Goal: Information Seeking & Learning: Learn about a topic

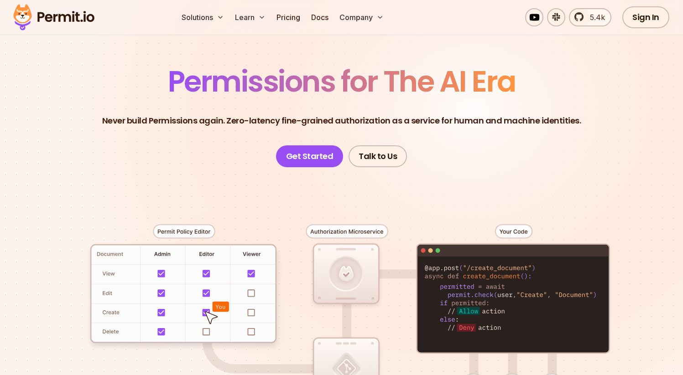
scroll to position [189, 0]
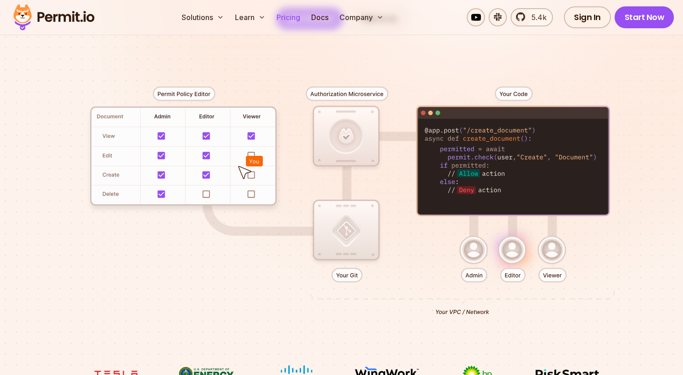
click at [293, 18] on link "Pricing" at bounding box center [288, 17] width 31 height 18
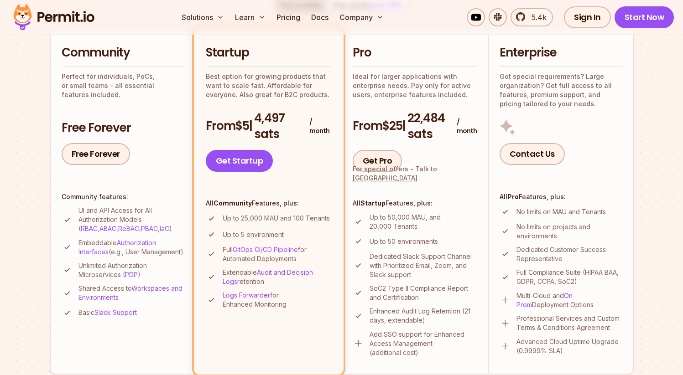
scroll to position [229, 0]
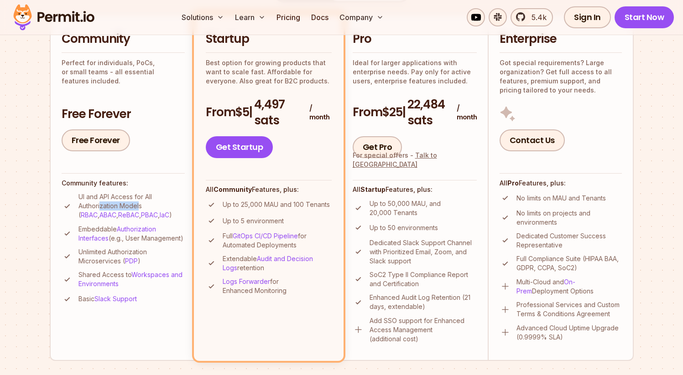
drag, startPoint x: 100, startPoint y: 208, endPoint x: 139, endPoint y: 206, distance: 38.8
click at [139, 206] on p "UI and API Access for All Authorization Models ( RBAC , ABAC , ReBAC , PBAC , I…" at bounding box center [131, 206] width 106 height 27
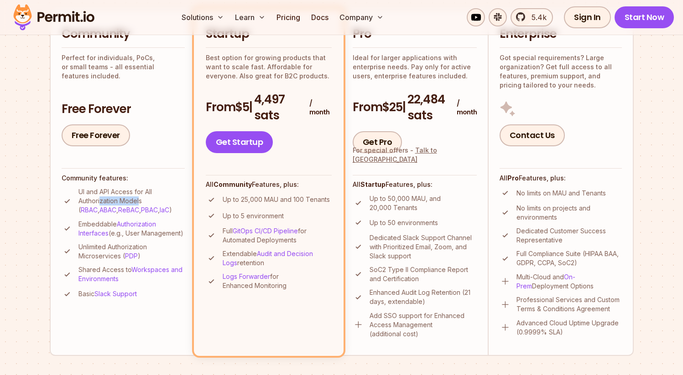
scroll to position [234, 0]
click at [160, 211] on link "IaC" at bounding box center [165, 210] width 10 height 8
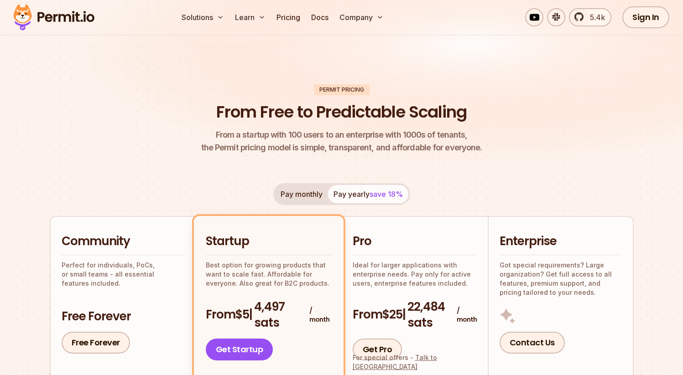
scroll to position [273, 0]
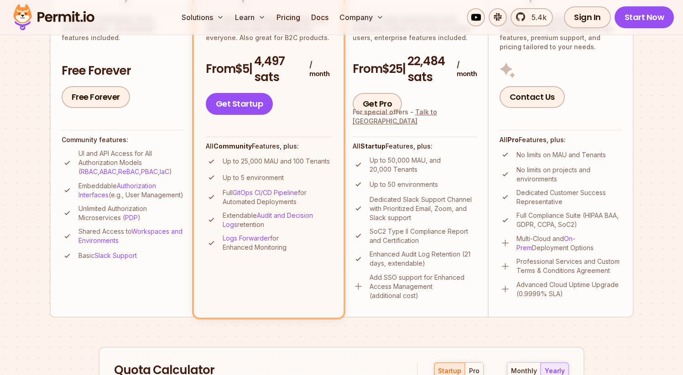
click at [163, 174] on p "UI and API Access for All Authorization Models ( RBAC , ABAC , ReBAC , PBAC , I…" at bounding box center [131, 162] width 106 height 27
drag, startPoint x: 156, startPoint y: 175, endPoint x: 85, endPoint y: 165, distance: 71.5
click at [77, 165] on li "UI and API Access for All Authorization Models ( RBAC , ABAC , ReBAC , PBAC , I…" at bounding box center [123, 162] width 123 height 27
click at [175, 198] on p "Embeddable Authorization Interfaces (e.g., User Management)" at bounding box center [131, 191] width 106 height 18
drag, startPoint x: 158, startPoint y: 171, endPoint x: 146, endPoint y: 163, distance: 15.2
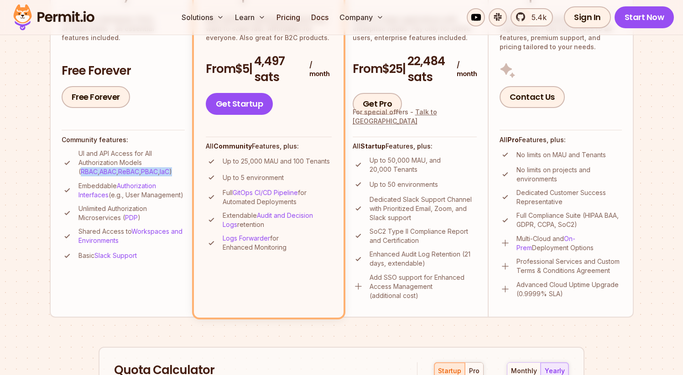
click at [146, 163] on p "UI and API Access for All Authorization Models ( RBAC , ABAC , ReBAC , PBAC , I…" at bounding box center [131, 162] width 106 height 27
click at [163, 182] on p "Embeddable Authorization Interfaces (e.g., User Management)" at bounding box center [131, 191] width 106 height 18
drag, startPoint x: 158, startPoint y: 174, endPoint x: 143, endPoint y: 163, distance: 18.0
click at [143, 163] on p "UI and API Access for All Authorization Models ( RBAC , ABAC , ReBAC , PBAC , I…" at bounding box center [131, 162] width 106 height 27
click at [171, 184] on p "Embeddable Authorization Interfaces (e.g., User Management)" at bounding box center [131, 191] width 106 height 18
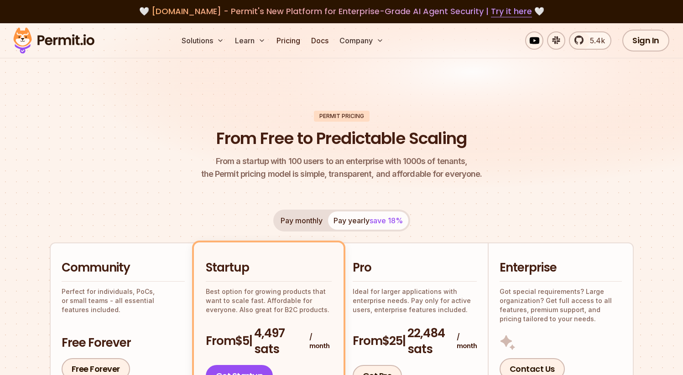
scroll to position [0, 0]
